Goal: Task Accomplishment & Management: Use online tool/utility

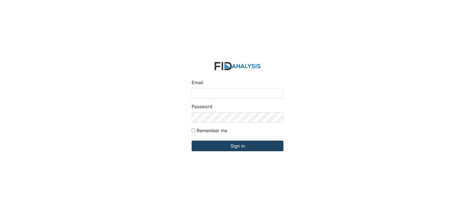
type input "[EMAIL_ADDRESS][DOMAIN_NAME]"
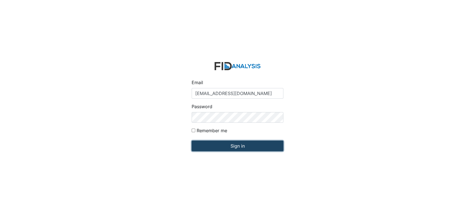
click at [237, 145] on input "Sign in" at bounding box center [238, 146] width 92 height 11
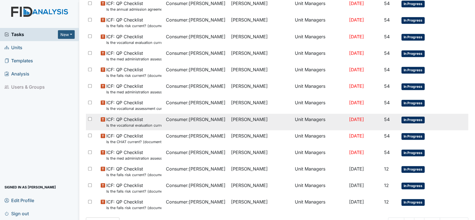
scroll to position [347, 0]
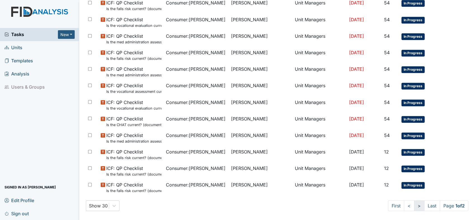
click at [414, 206] on link ">" at bounding box center [419, 205] width 10 height 11
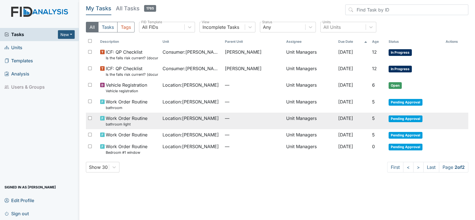
click at [141, 117] on span "Work Order Routine bathroom light" at bounding box center [127, 121] width 42 height 12
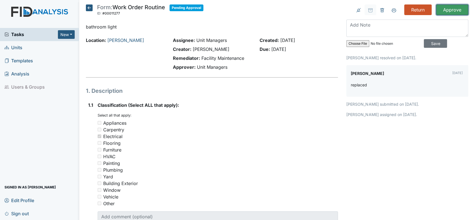
click at [454, 11] on input "Approve" at bounding box center [452, 9] width 32 height 11
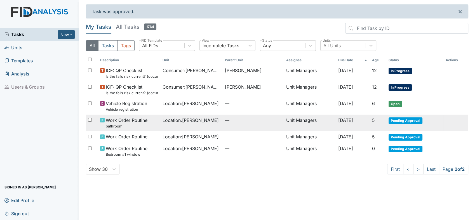
click at [133, 120] on span "Work Order Routine bathroom" at bounding box center [127, 123] width 42 height 12
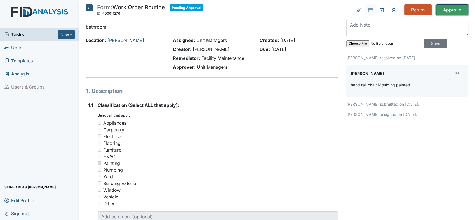
click at [454, 9] on input "Approve" at bounding box center [452, 9] width 32 height 11
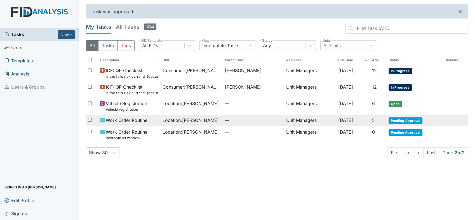
click at [134, 121] on span "Work Order Routine" at bounding box center [127, 120] width 42 height 7
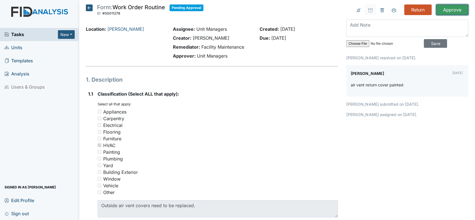
click at [450, 11] on input "Approve" at bounding box center [452, 9] width 32 height 11
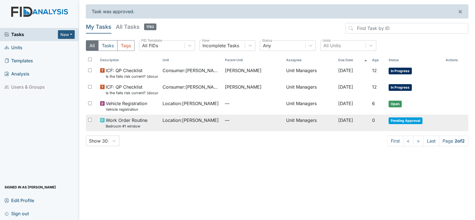
click at [125, 121] on span "Work Order Routine Bedroom #1 window" at bounding box center [127, 123] width 42 height 12
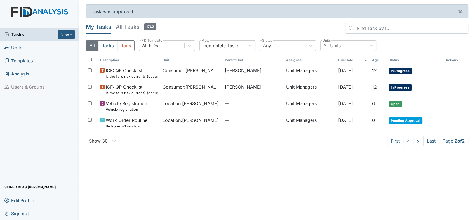
click at [22, 34] on span "Tasks" at bounding box center [30, 34] width 53 height 7
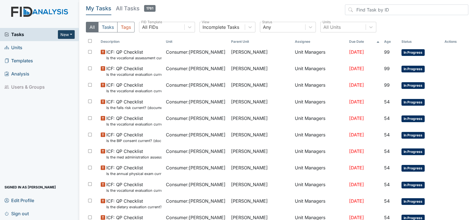
click at [72, 34] on button "New" at bounding box center [66, 34] width 17 height 9
click at [47, 45] on link "Form" at bounding box center [52, 46] width 44 height 9
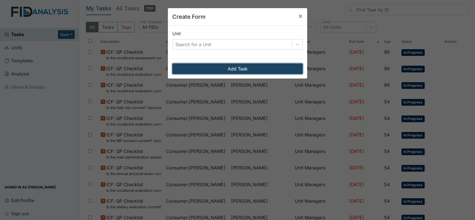
click at [242, 70] on button "Add Task" at bounding box center [237, 68] width 130 height 11
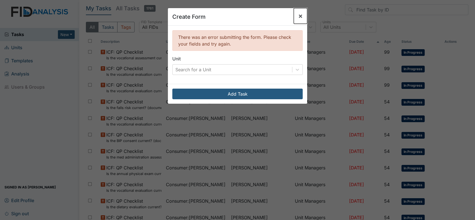
click at [300, 14] on button "×" at bounding box center [300, 16] width 13 height 16
